Goal: Information Seeking & Learning: Find specific fact

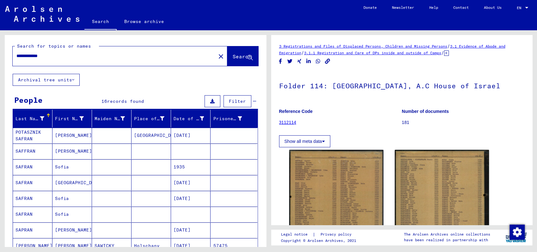
click at [92, 56] on input "**********" at bounding box center [114, 56] width 196 height 7
type input "*"
type input "******"
click at [232, 54] on span "Search" at bounding box center [241, 56] width 19 height 6
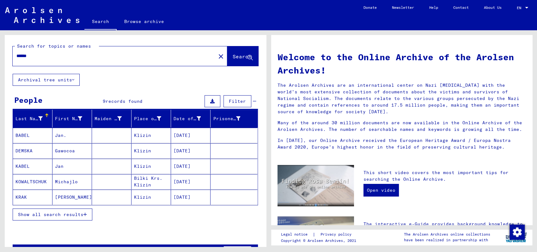
click at [187, 135] on mat-cell "[DATE]" at bounding box center [190, 135] width 39 height 15
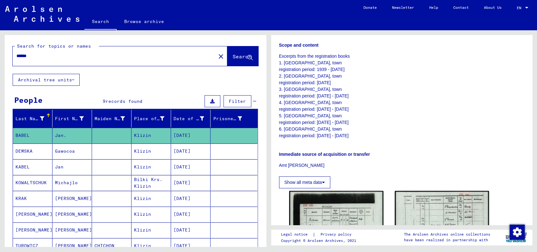
scroll to position [264, 0]
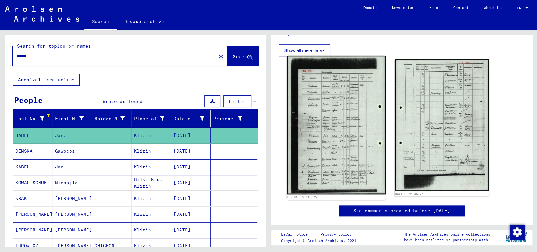
click at [332, 135] on img at bounding box center [335, 125] width 99 height 139
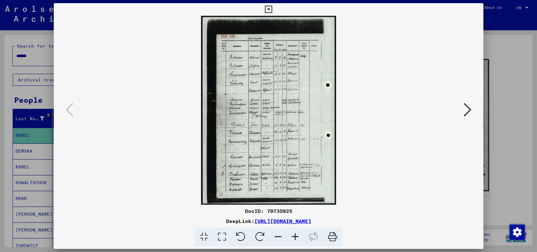
click at [295, 237] on icon at bounding box center [294, 237] width 17 height 19
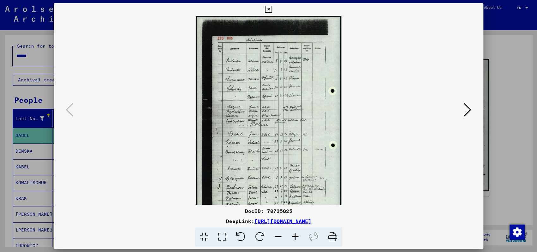
click at [295, 237] on icon at bounding box center [294, 237] width 17 height 19
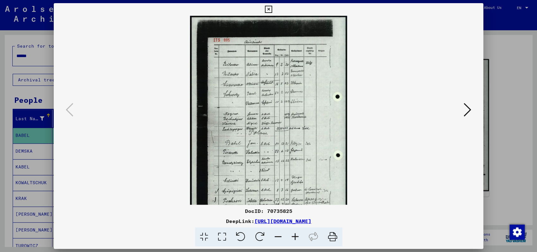
click at [295, 237] on icon at bounding box center [294, 237] width 17 height 19
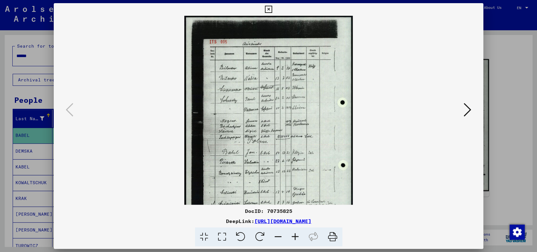
click at [295, 237] on icon at bounding box center [294, 237] width 17 height 19
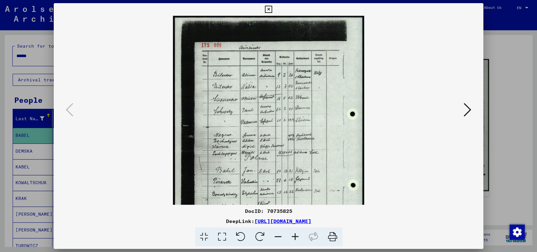
click at [295, 237] on icon at bounding box center [294, 237] width 17 height 19
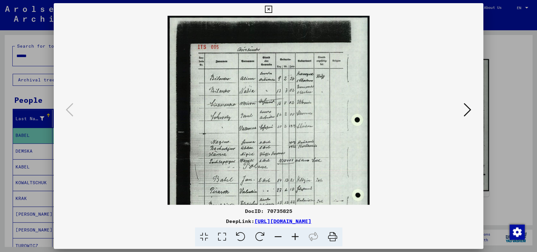
click at [295, 237] on icon at bounding box center [294, 237] width 17 height 19
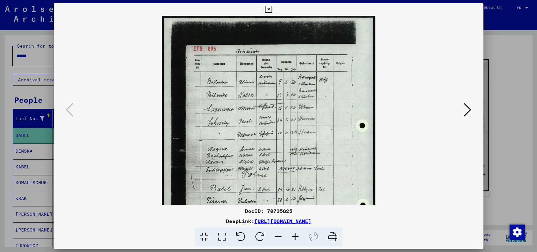
click at [295, 237] on icon at bounding box center [294, 237] width 17 height 19
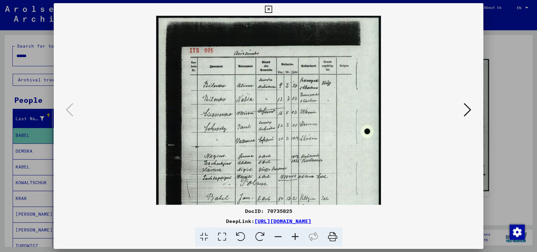
click at [295, 237] on icon at bounding box center [294, 237] width 17 height 19
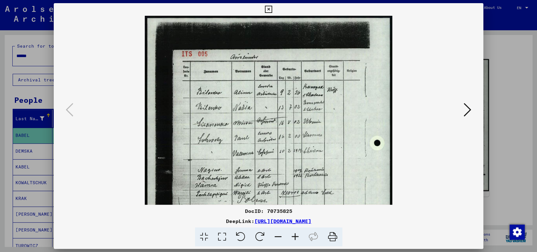
click at [295, 237] on icon at bounding box center [294, 237] width 17 height 19
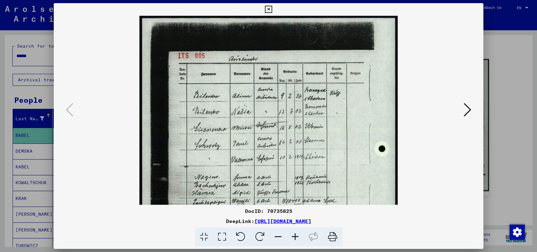
click at [295, 237] on icon at bounding box center [294, 237] width 17 height 19
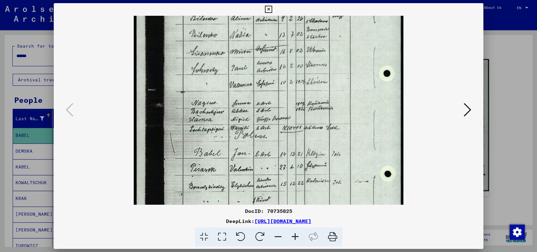
drag, startPoint x: 320, startPoint y: 148, endPoint x: 321, endPoint y: 64, distance: 84.0
click at [321, 66] on img at bounding box center [268, 124] width 269 height 379
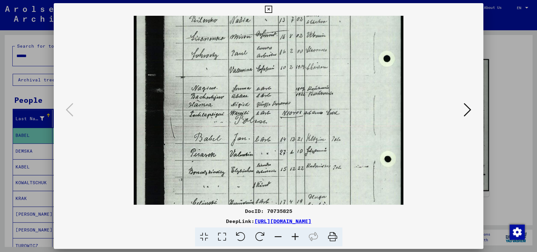
scroll to position [109, 0]
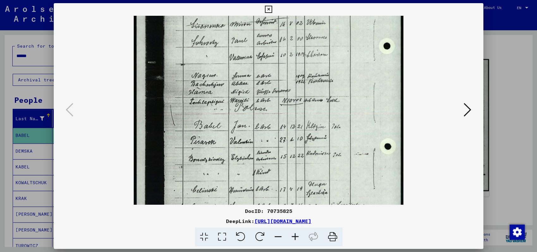
drag, startPoint x: 332, startPoint y: 126, endPoint x: 331, endPoint y: 100, distance: 25.9
click at [331, 100] on img at bounding box center [268, 96] width 269 height 379
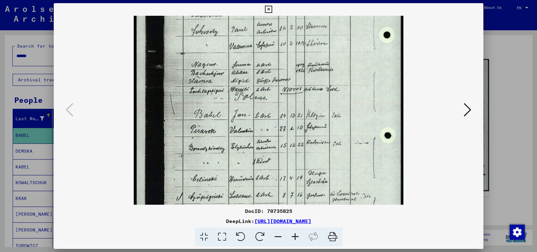
scroll to position [126, 0]
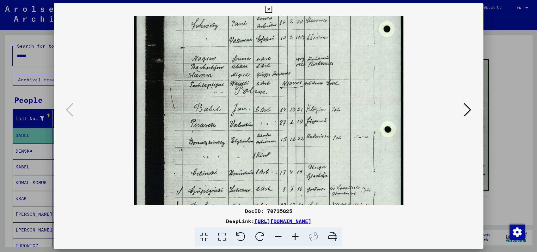
drag, startPoint x: 327, startPoint y: 121, endPoint x: 327, endPoint y: 103, distance: 17.4
click at [327, 103] on img at bounding box center [268, 79] width 269 height 379
click at [470, 110] on icon at bounding box center [467, 109] width 8 height 15
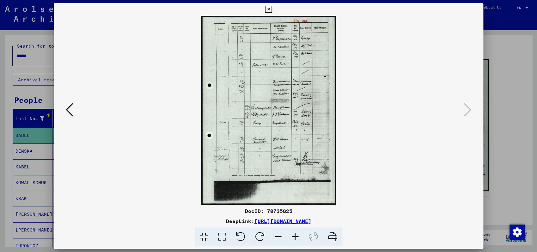
click at [272, 7] on icon at bounding box center [268, 10] width 7 height 8
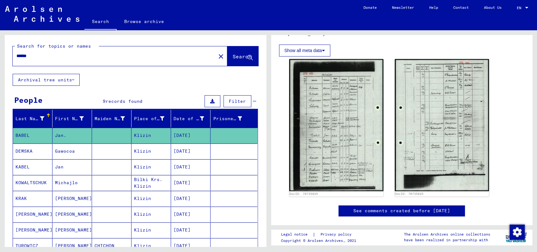
click at [190, 152] on mat-cell "[DATE]" at bounding box center [190, 151] width 39 height 15
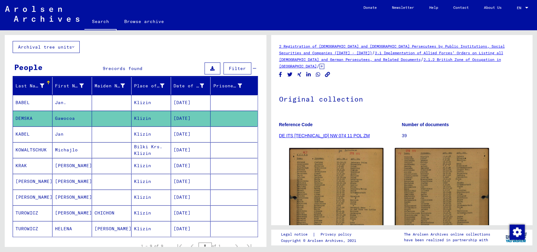
scroll to position [66, 0]
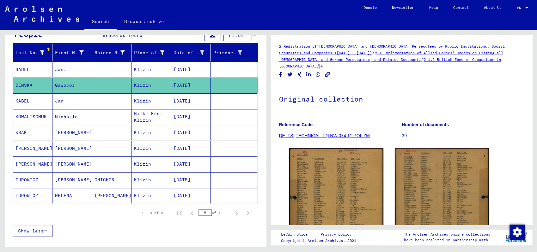
click at [186, 196] on mat-cell "[DATE]" at bounding box center [190, 195] width 39 height 15
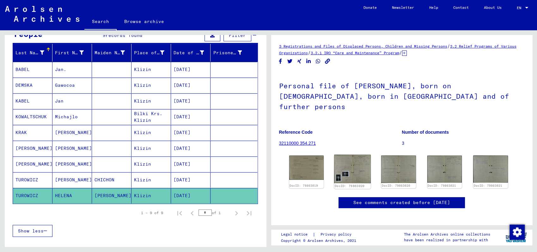
click at [352, 159] on img at bounding box center [352, 169] width 36 height 29
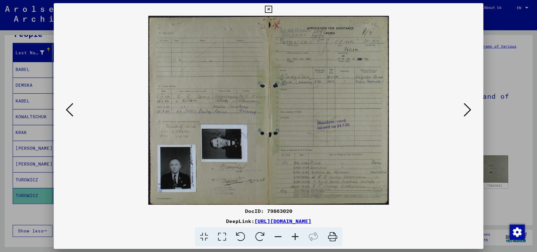
click at [70, 109] on icon at bounding box center [70, 109] width 8 height 15
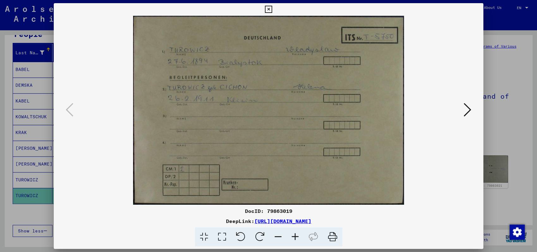
click at [466, 110] on icon at bounding box center [467, 109] width 8 height 15
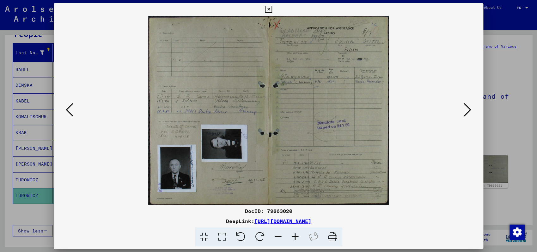
click at [272, 9] on icon at bounding box center [268, 10] width 7 height 8
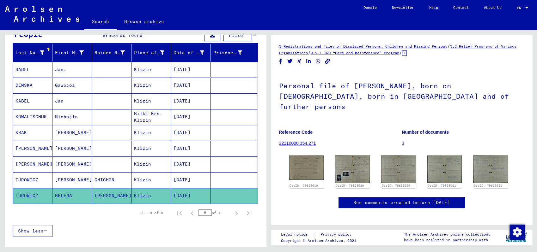
click at [190, 162] on mat-cell "[DATE]" at bounding box center [190, 164] width 39 height 15
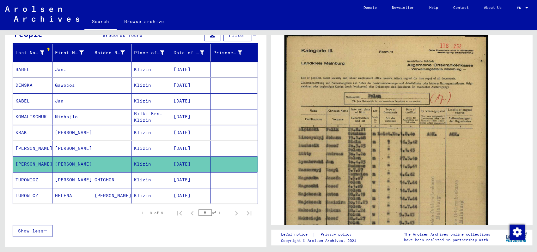
scroll to position [165, 0]
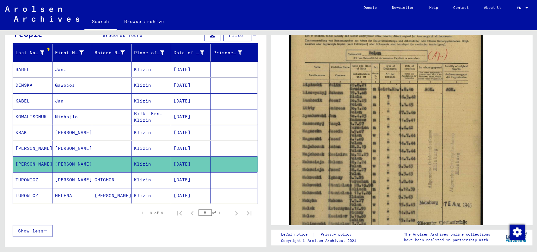
click at [190, 146] on mat-cell "[DATE]" at bounding box center [190, 148] width 39 height 15
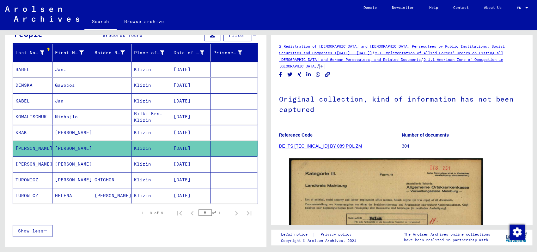
click at [195, 130] on mat-cell "[DATE]" at bounding box center [190, 132] width 39 height 15
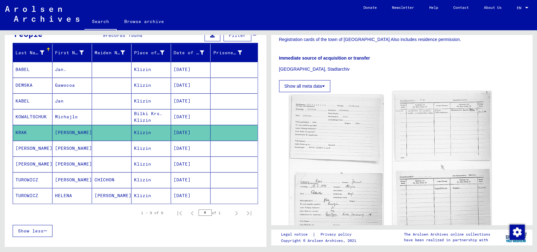
scroll to position [99, 0]
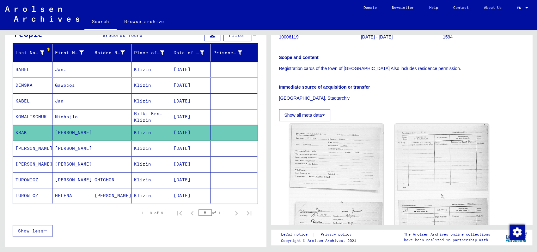
click at [188, 114] on mat-cell "[DATE]" at bounding box center [190, 116] width 39 height 15
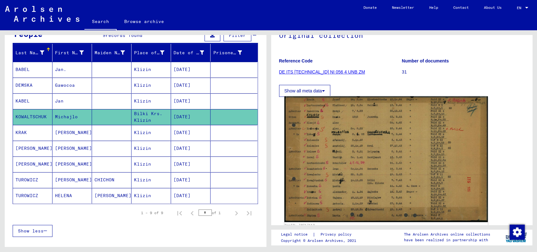
scroll to position [66, 0]
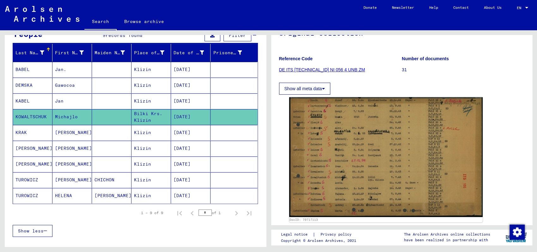
click at [180, 98] on mat-cell "[DATE]" at bounding box center [190, 100] width 39 height 15
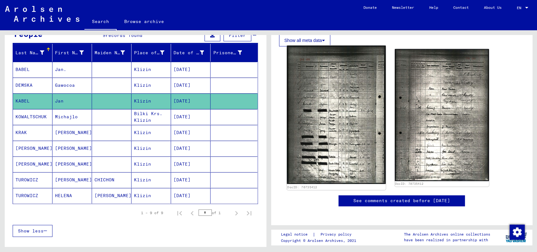
scroll to position [264, 0]
